Goal: Use online tool/utility: Utilize a website feature to perform a specific function

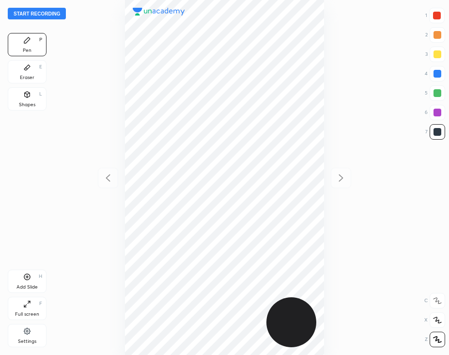
scroll to position [354, 294]
click at [441, 16] on div at bounding box center [437, 16] width 16 height 16
click at [53, 14] on button "Start recording" at bounding box center [37, 14] width 58 height 12
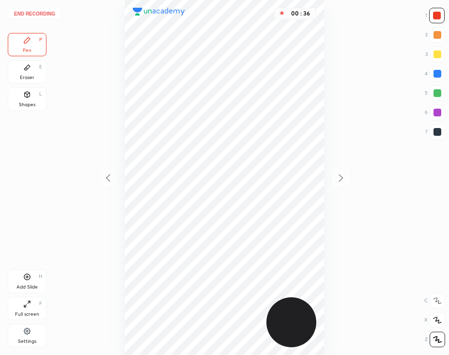
click at [441, 132] on div at bounding box center [438, 132] width 8 height 8
click at [31, 280] on div "Add Slide H" at bounding box center [27, 280] width 39 height 23
click at [440, 14] on div at bounding box center [437, 16] width 8 height 8
click at [441, 129] on div at bounding box center [438, 132] width 16 height 16
click at [35, 281] on div "Add Slide H" at bounding box center [27, 280] width 39 height 23
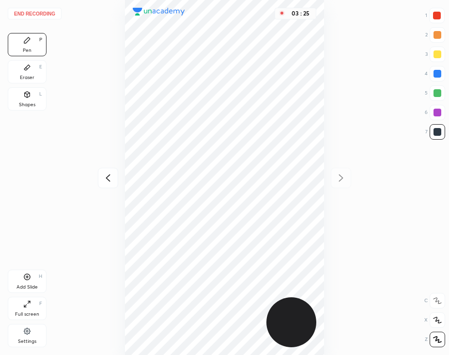
click at [32, 278] on div "Add Slide H" at bounding box center [27, 280] width 39 height 23
click at [437, 19] on div at bounding box center [437, 16] width 8 height 8
click at [27, 104] on div "Shapes" at bounding box center [27, 104] width 16 height 5
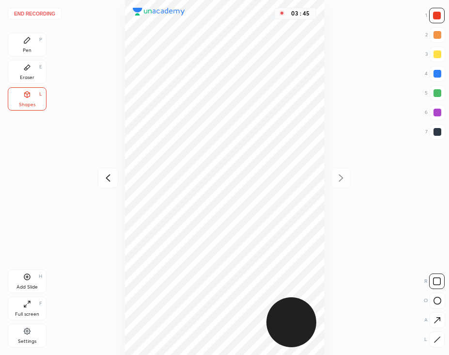
click at [48, 17] on button "End recording" at bounding box center [35, 14] width 54 height 12
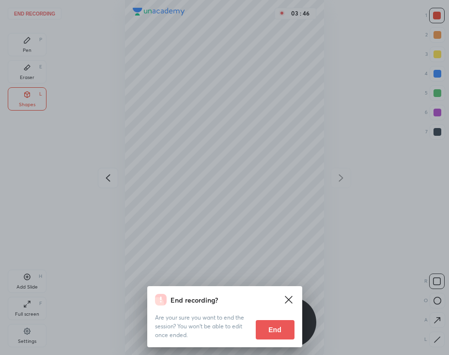
click at [282, 328] on button "End" at bounding box center [275, 329] width 39 height 19
